Goal: Information Seeking & Learning: Find contact information

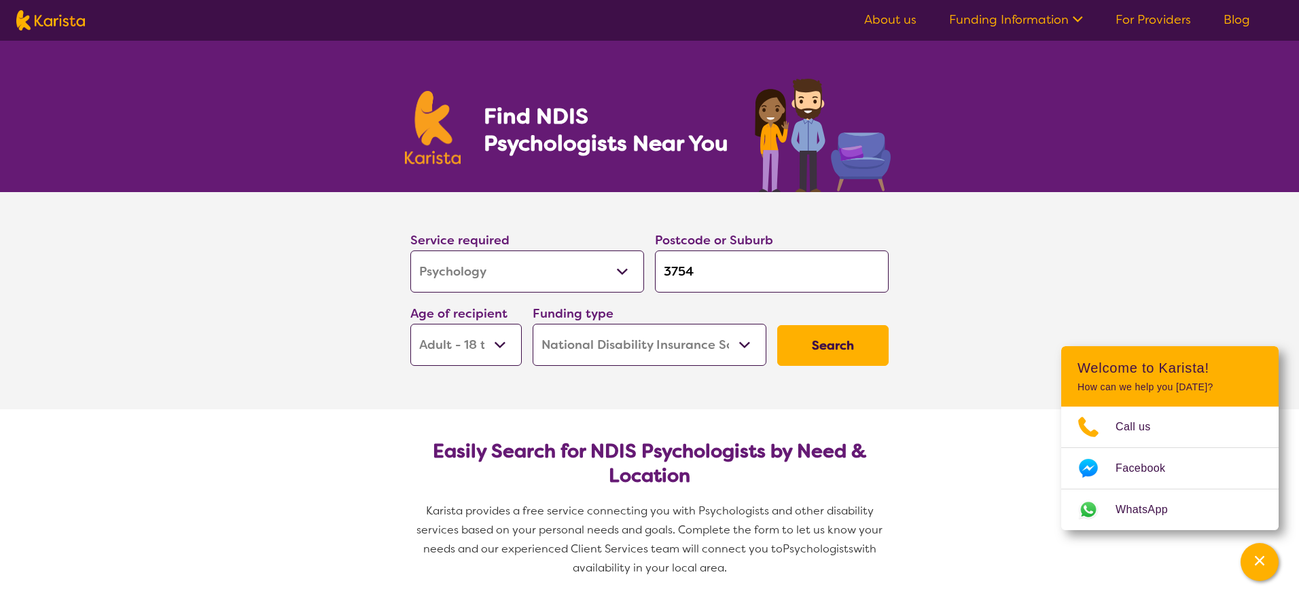
select select "Psychology"
select select "AD"
select select "NDIS"
select select "Psychology"
select select "AD"
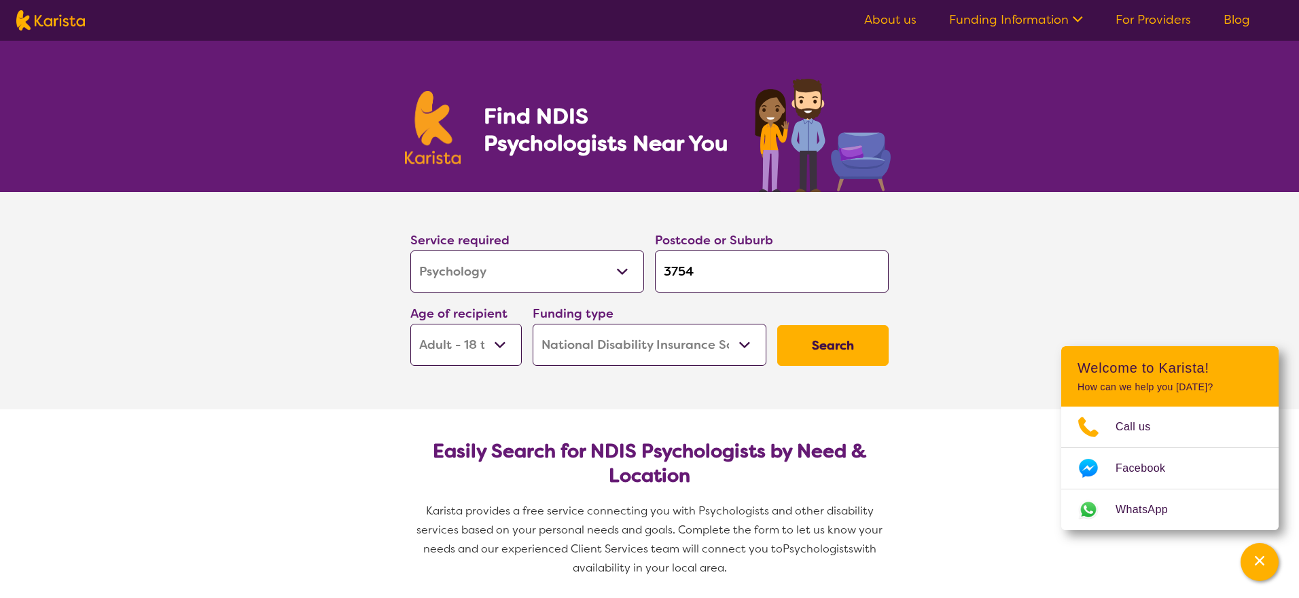
select select "NDIS"
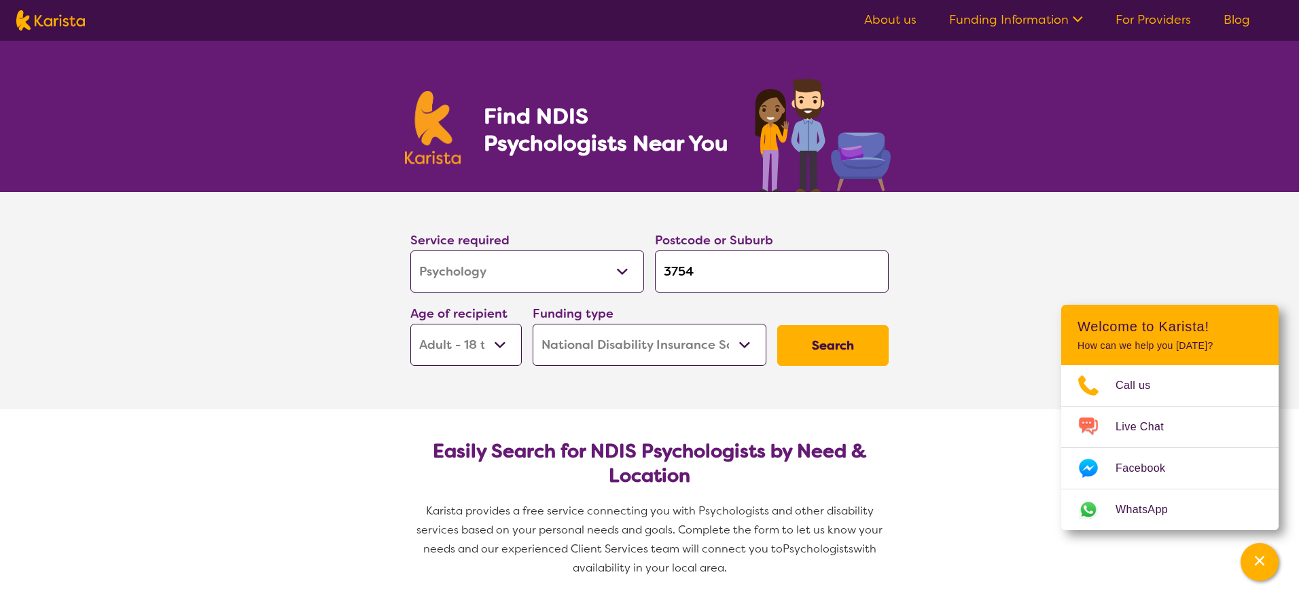
click at [765, 262] on input "3754" at bounding box center [772, 272] width 234 height 42
drag, startPoint x: 772, startPoint y: 267, endPoint x: 605, endPoint y: 258, distance: 167.3
click at [605, 258] on div "Service required Allied Health Assistant Assessment ([MEDICAL_DATA] or [MEDICAL…" at bounding box center [649, 298] width 489 height 147
type input "3"
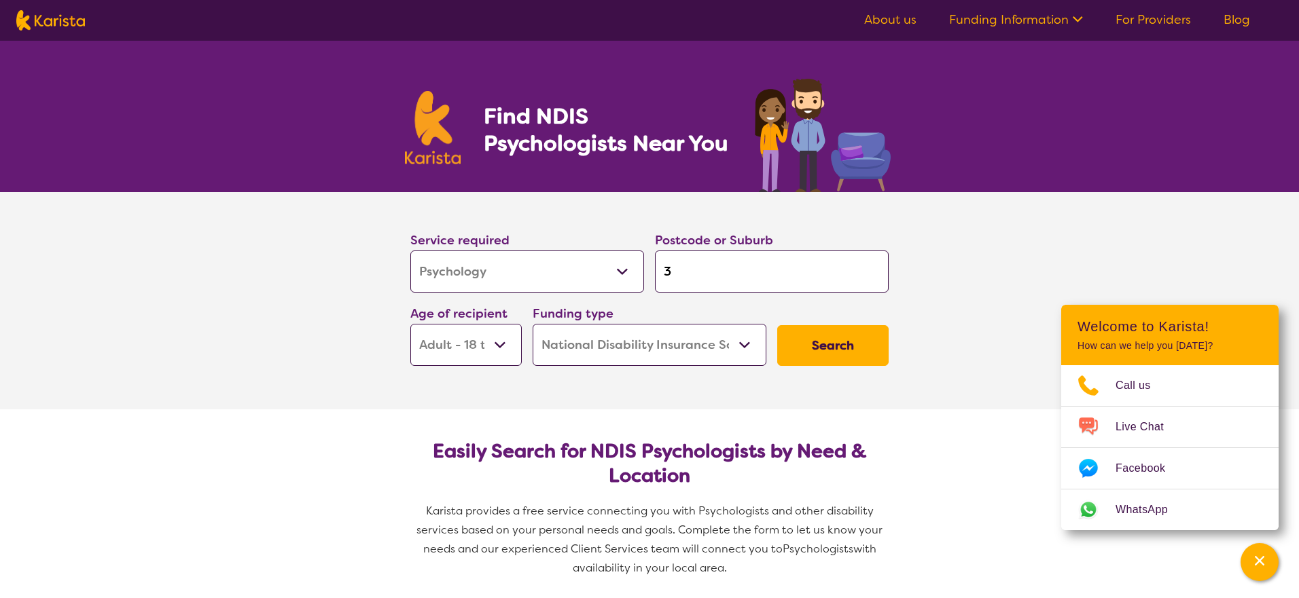
type input "37"
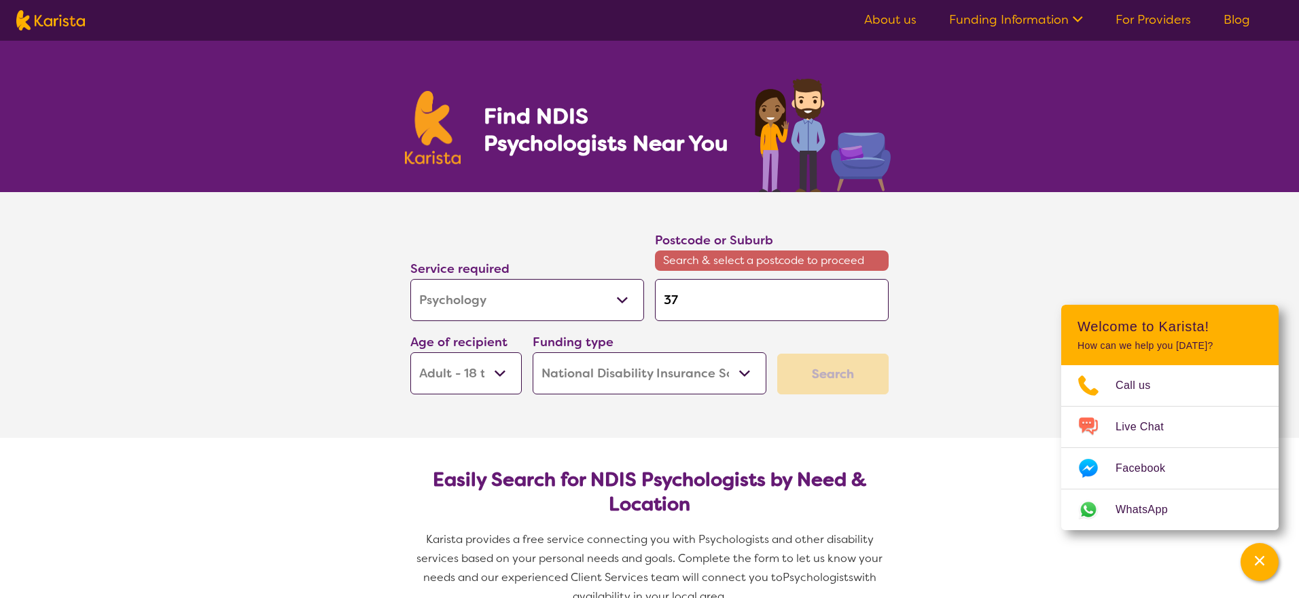
type input "375"
type input "3754"
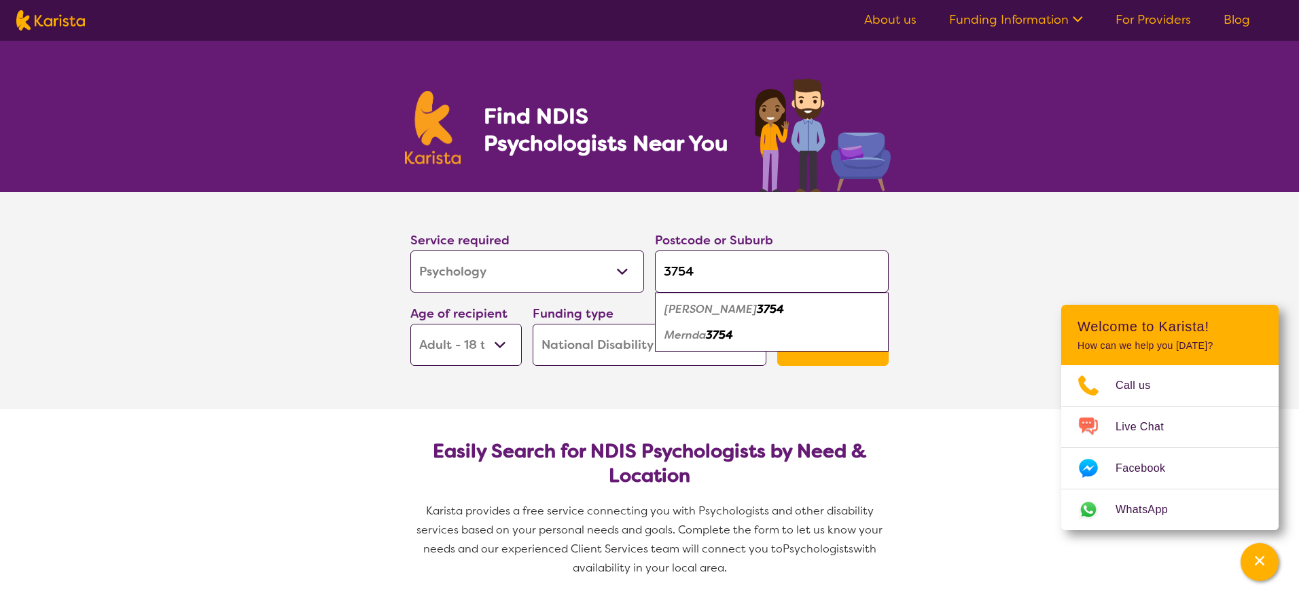
click at [725, 335] on em "3754" at bounding box center [719, 335] width 27 height 14
click at [799, 337] on button "Search" at bounding box center [832, 345] width 111 height 41
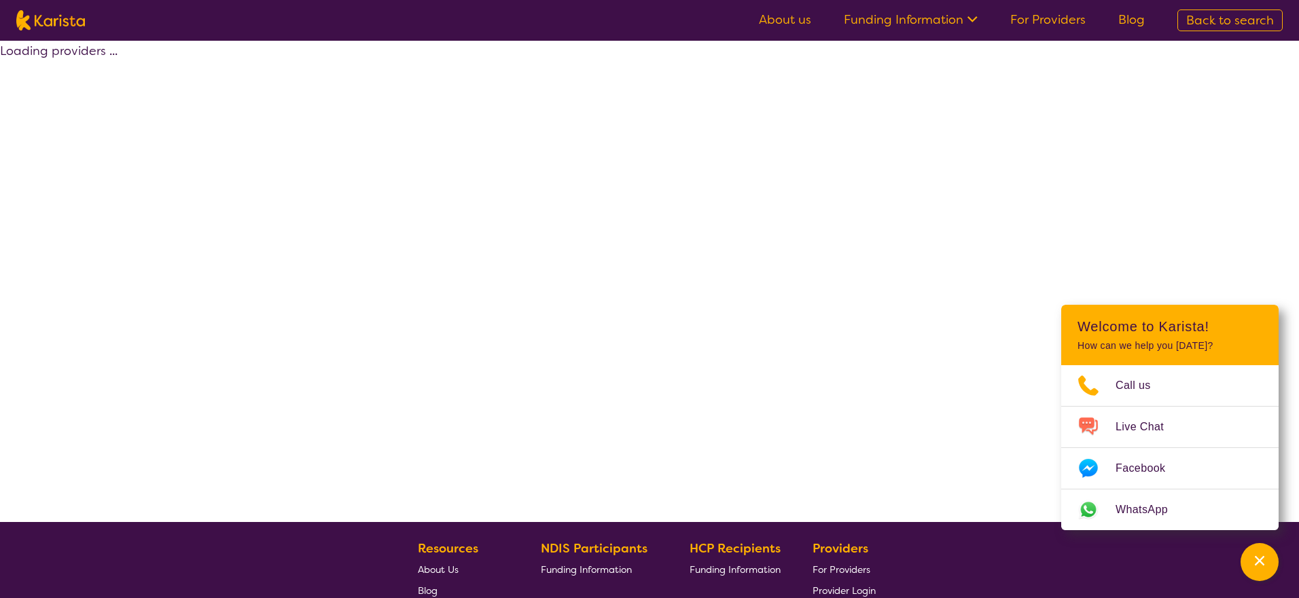
select select "by_score"
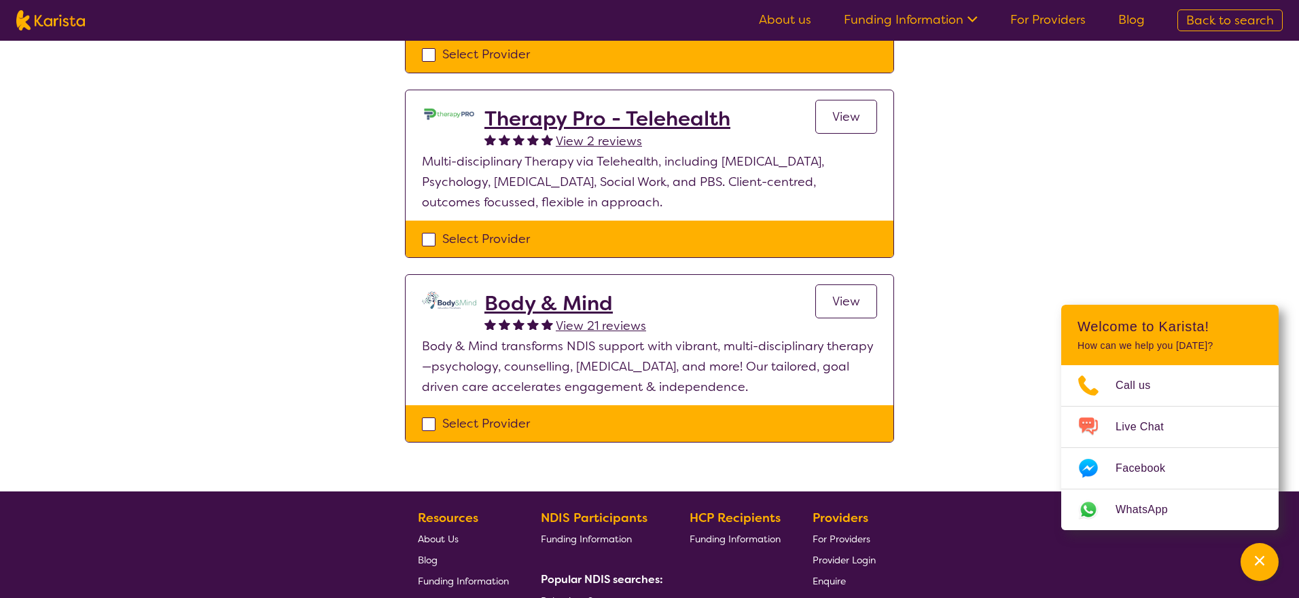
scroll to position [285, 0]
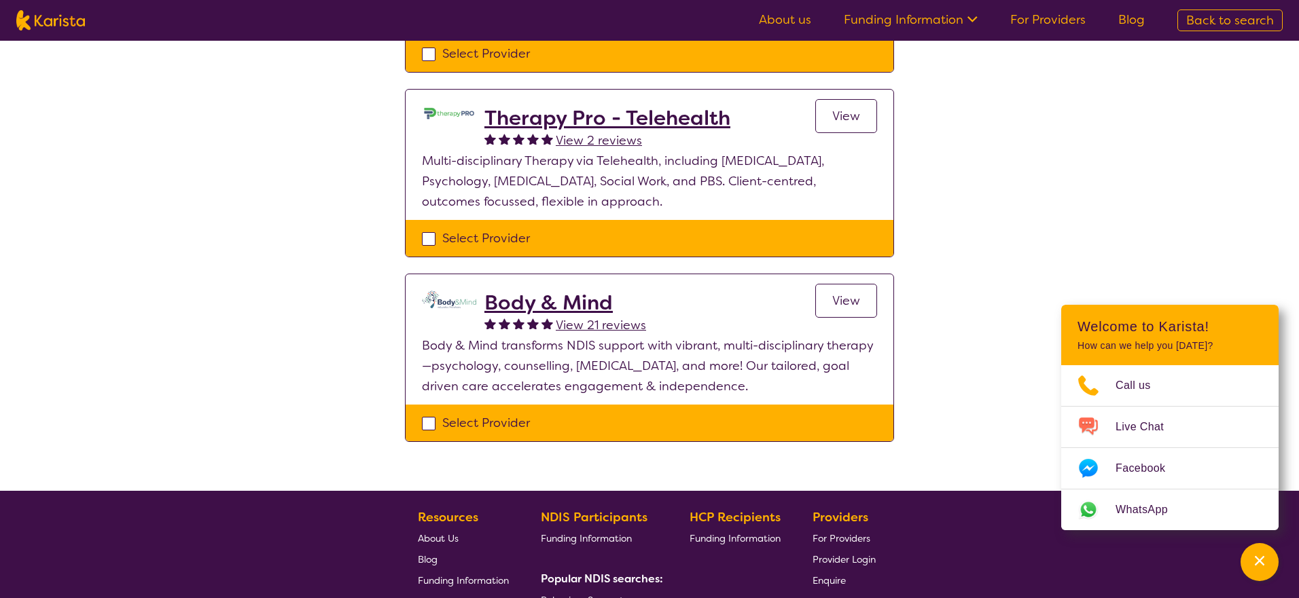
click at [545, 301] on h2 "Body & Mind" at bounding box center [565, 303] width 162 height 24
